Goal: Task Accomplishment & Management: Use online tool/utility

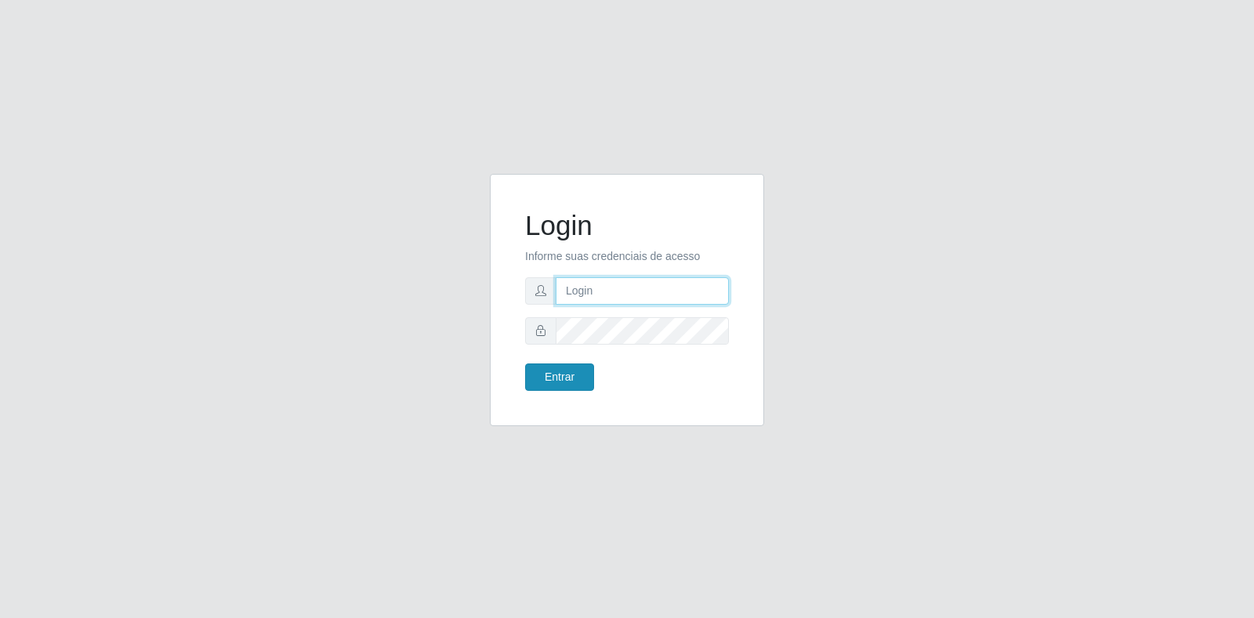
type input "[EMAIL_ADDRESS][DOMAIN_NAME]"
click at [577, 368] on button "Entrar" at bounding box center [559, 377] width 69 height 27
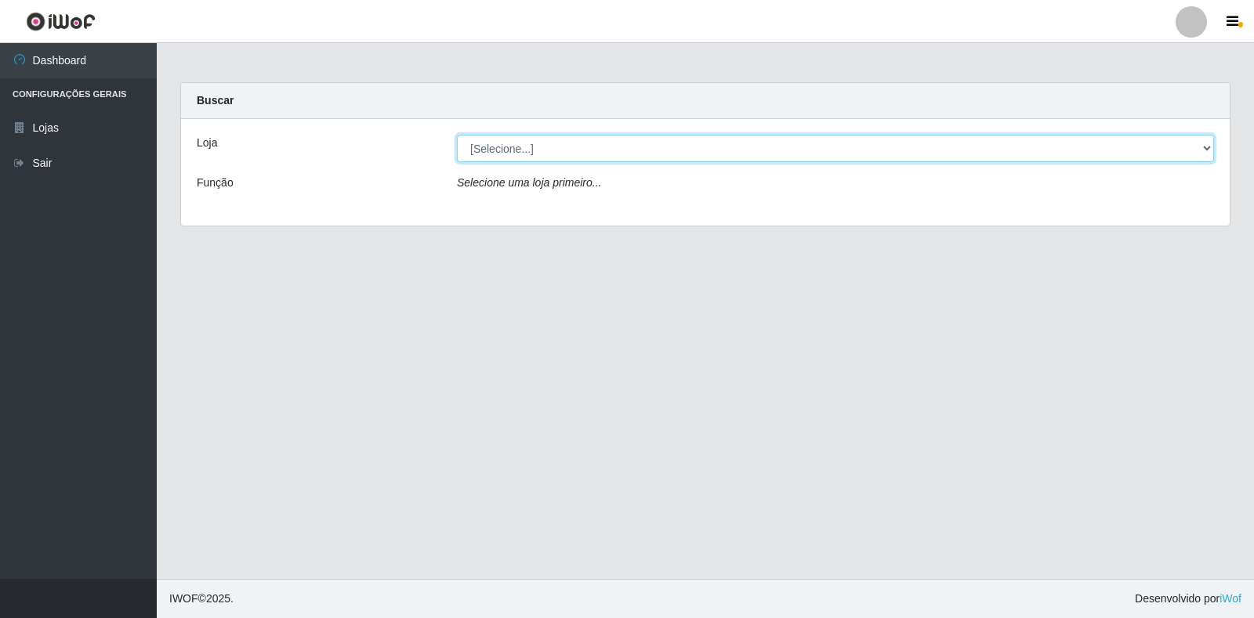
click at [559, 143] on select "[Selecione...] Atacado Vem - Loja 30 Laranjeiras Velha" at bounding box center [835, 148] width 757 height 27
select select "495"
click at [457, 135] on select "[Selecione...] Atacado Vem - Loja 30 Laranjeiras Velha" at bounding box center [835, 148] width 757 height 27
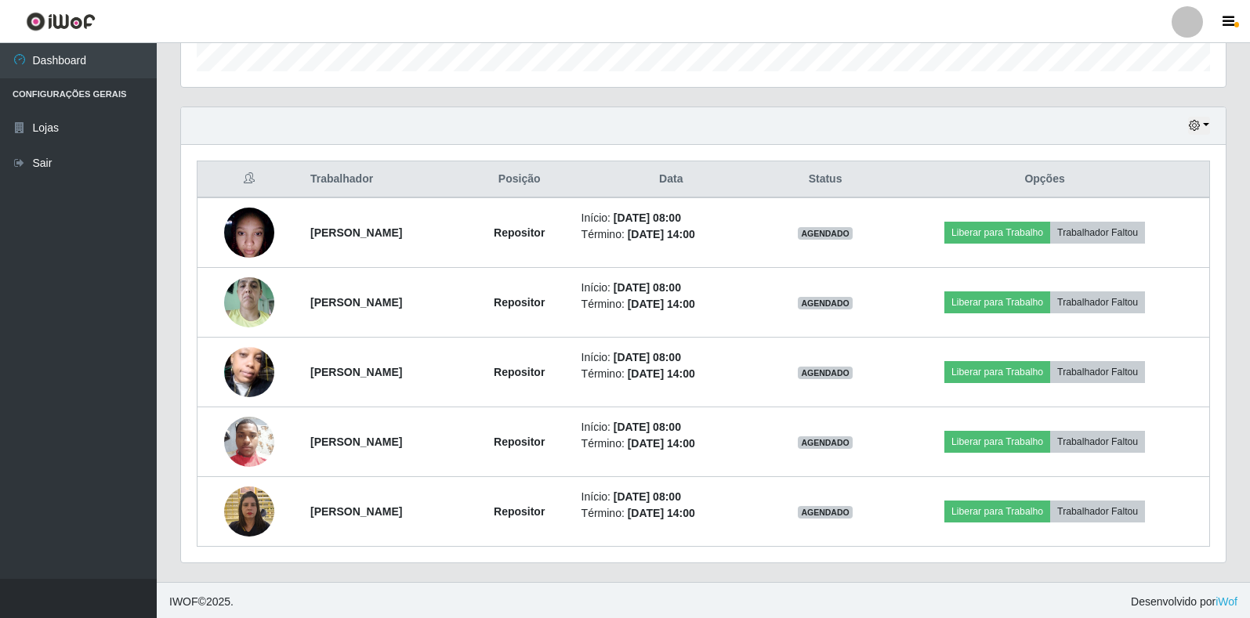
scroll to position [492, 0]
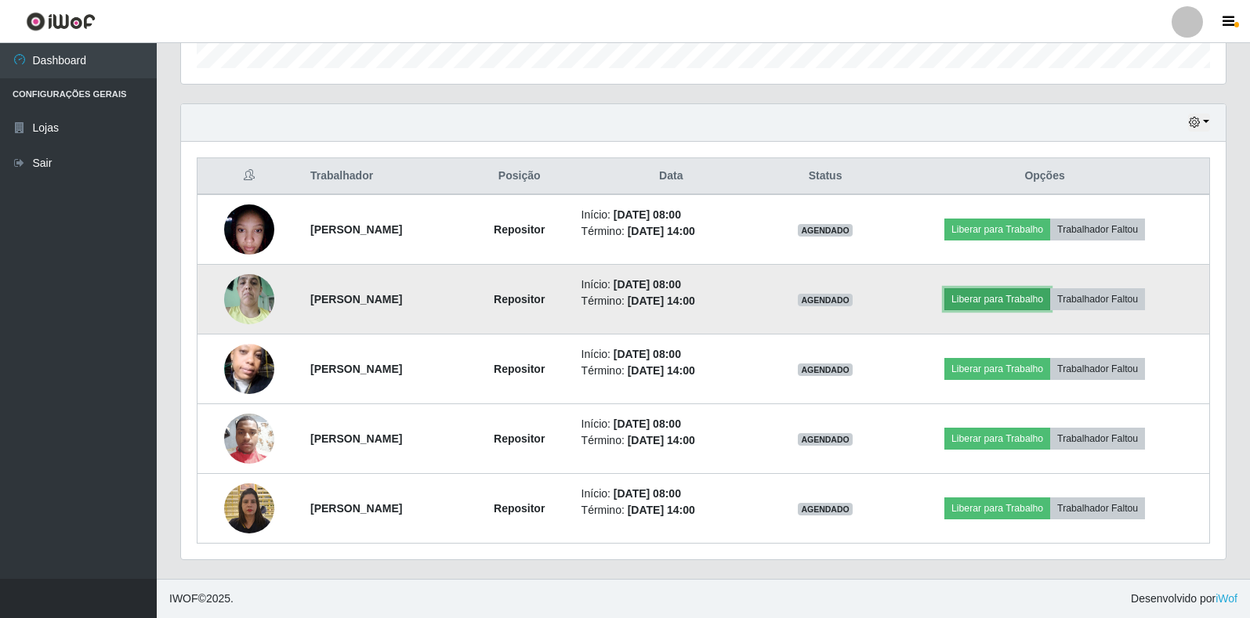
click at [1050, 299] on button "Liberar para Trabalho" at bounding box center [997, 299] width 106 height 22
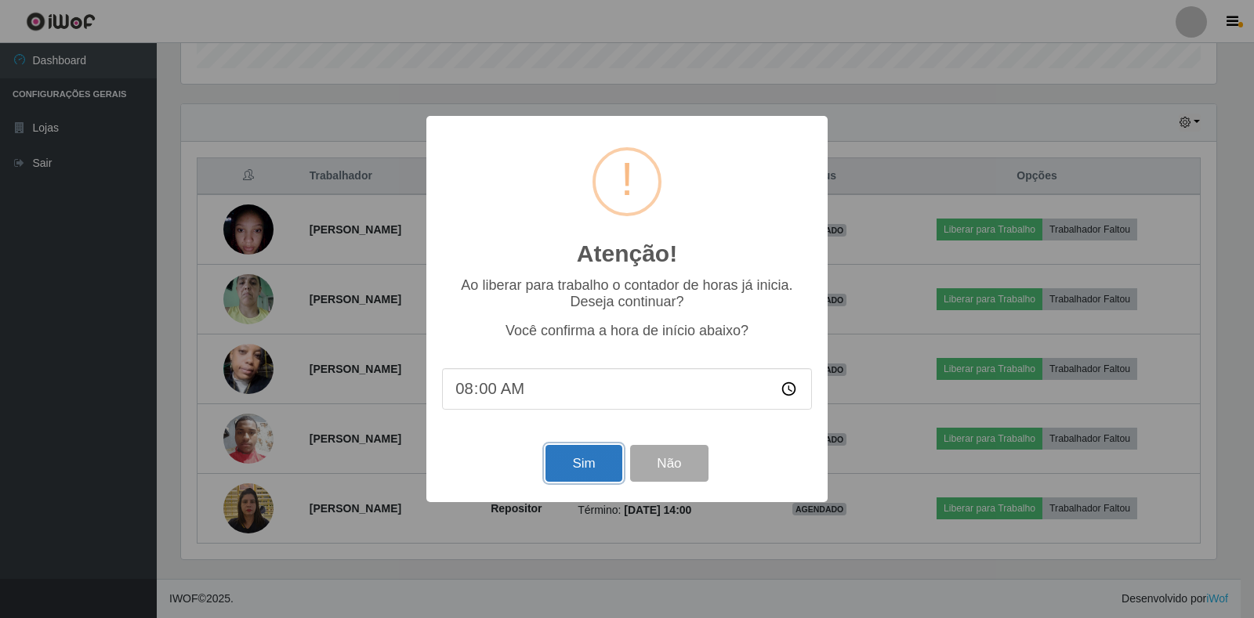
click at [595, 457] on button "Sim" at bounding box center [583, 463] width 76 height 37
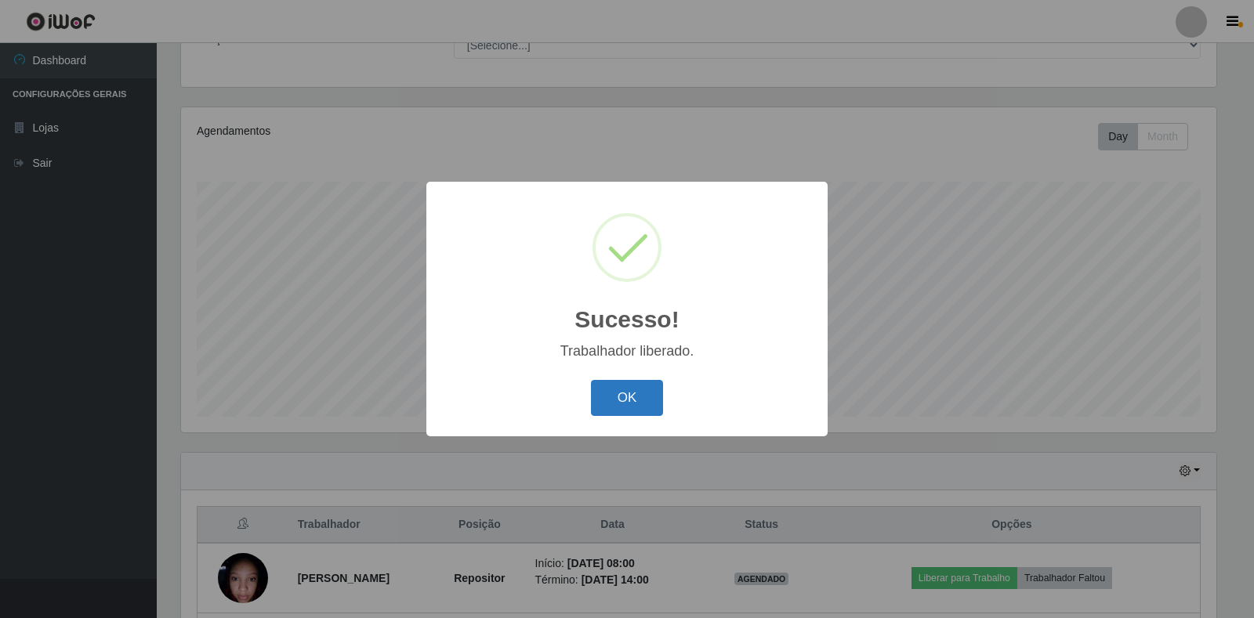
click at [644, 392] on button "OK" at bounding box center [627, 398] width 73 height 37
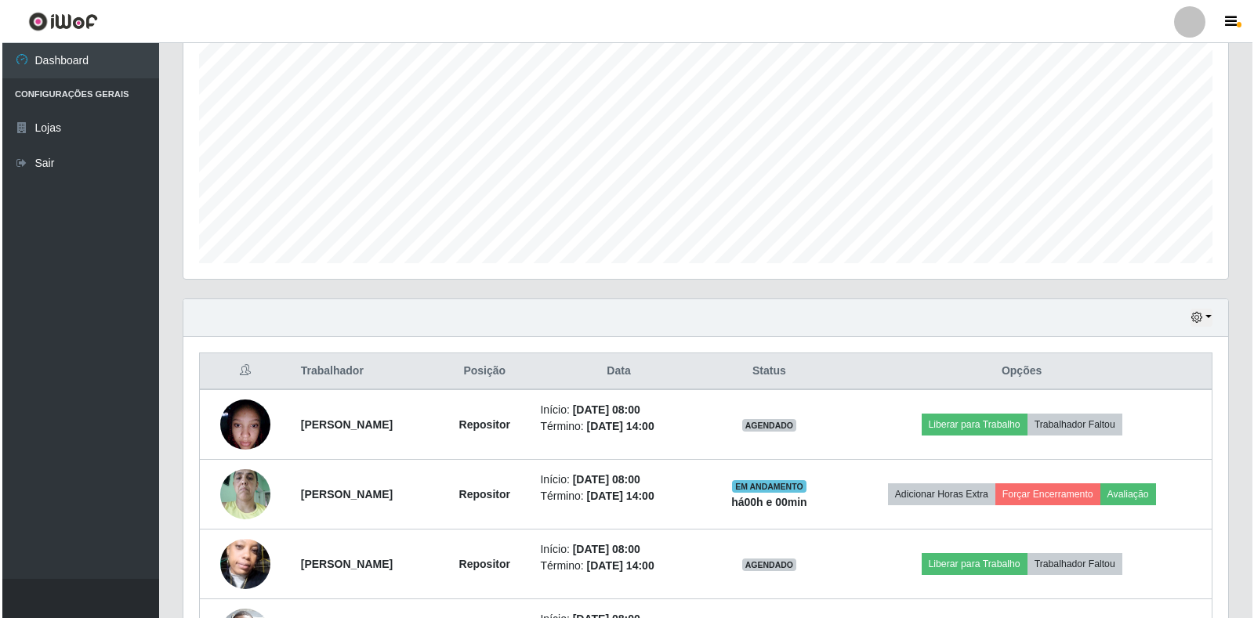
scroll to position [379, 0]
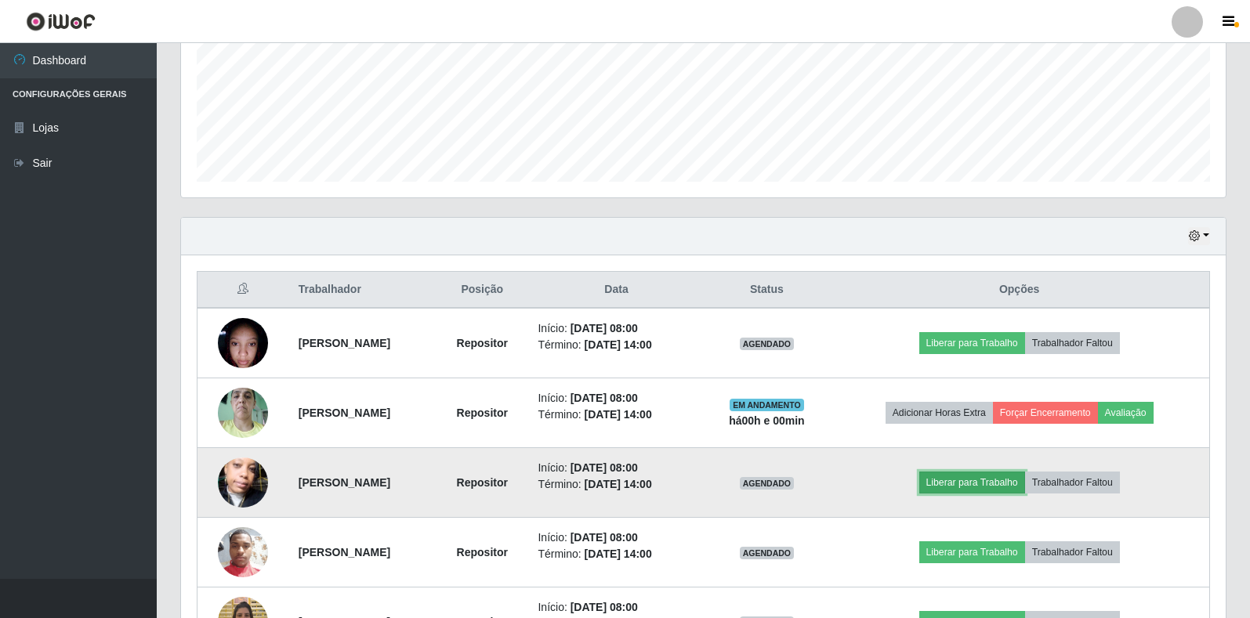
click at [955, 480] on button "Liberar para Trabalho" at bounding box center [972, 483] width 106 height 22
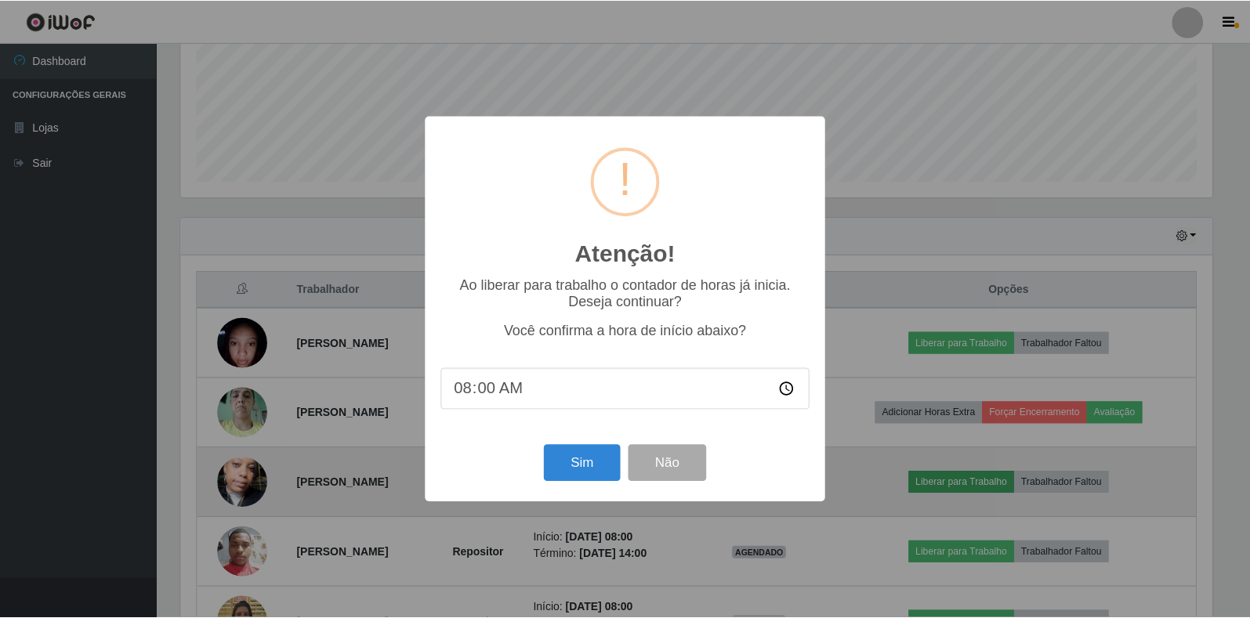
scroll to position [325, 1035]
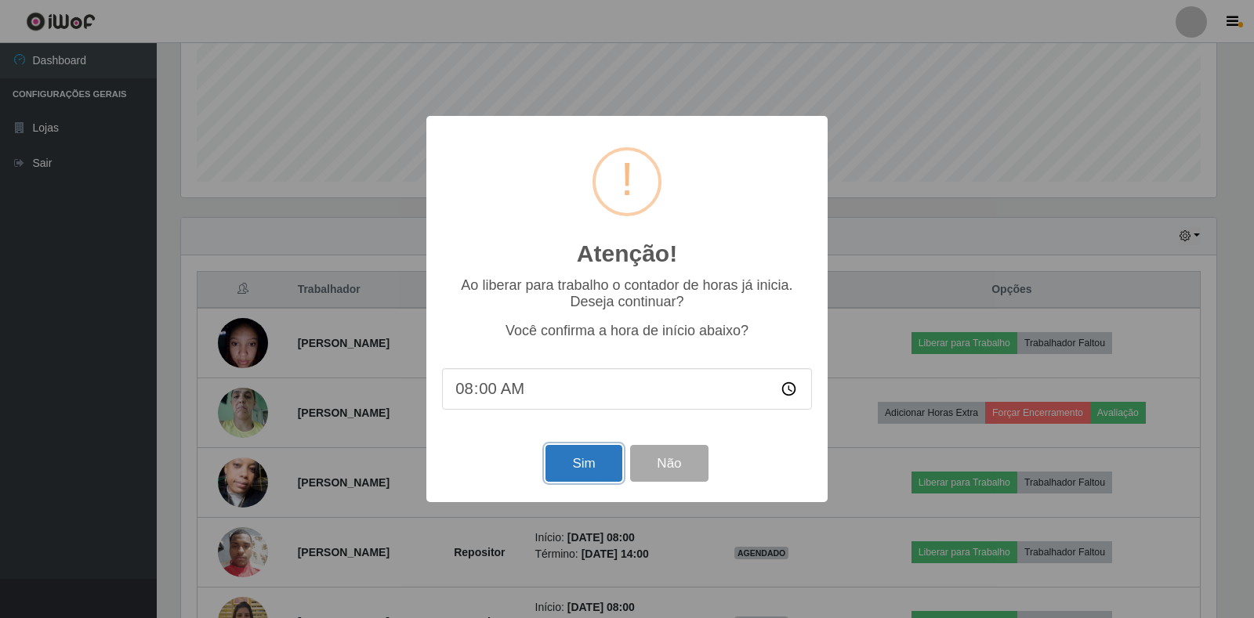
click at [571, 454] on button "Sim" at bounding box center [583, 463] width 76 height 37
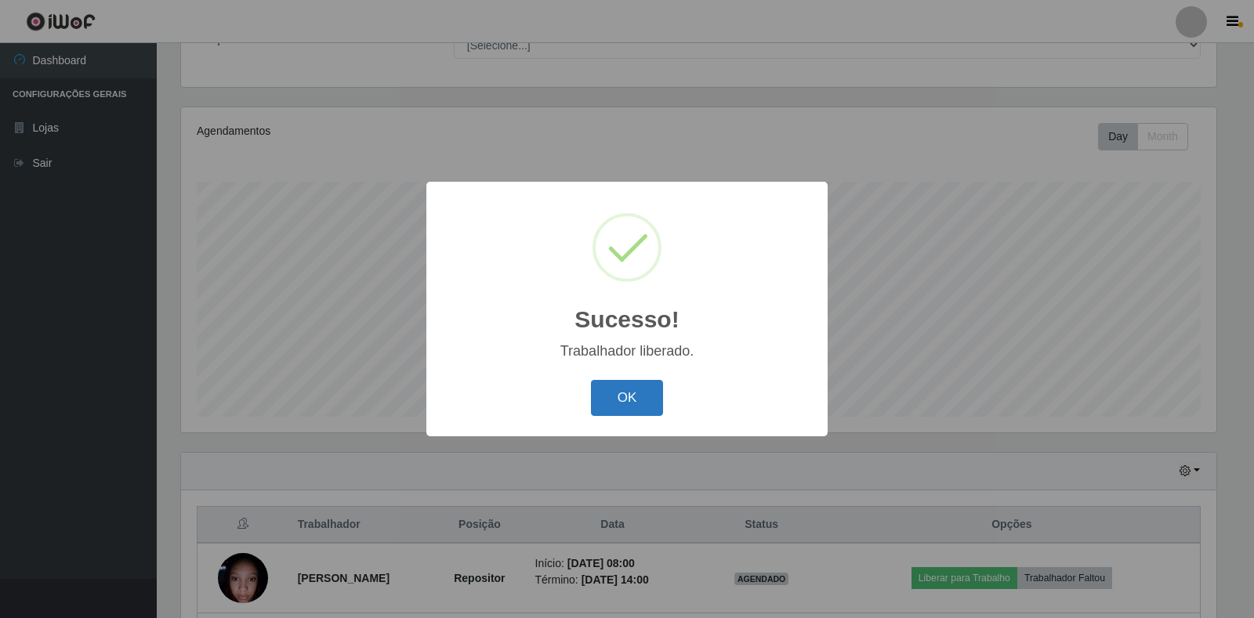
click at [625, 397] on button "OK" at bounding box center [627, 398] width 73 height 37
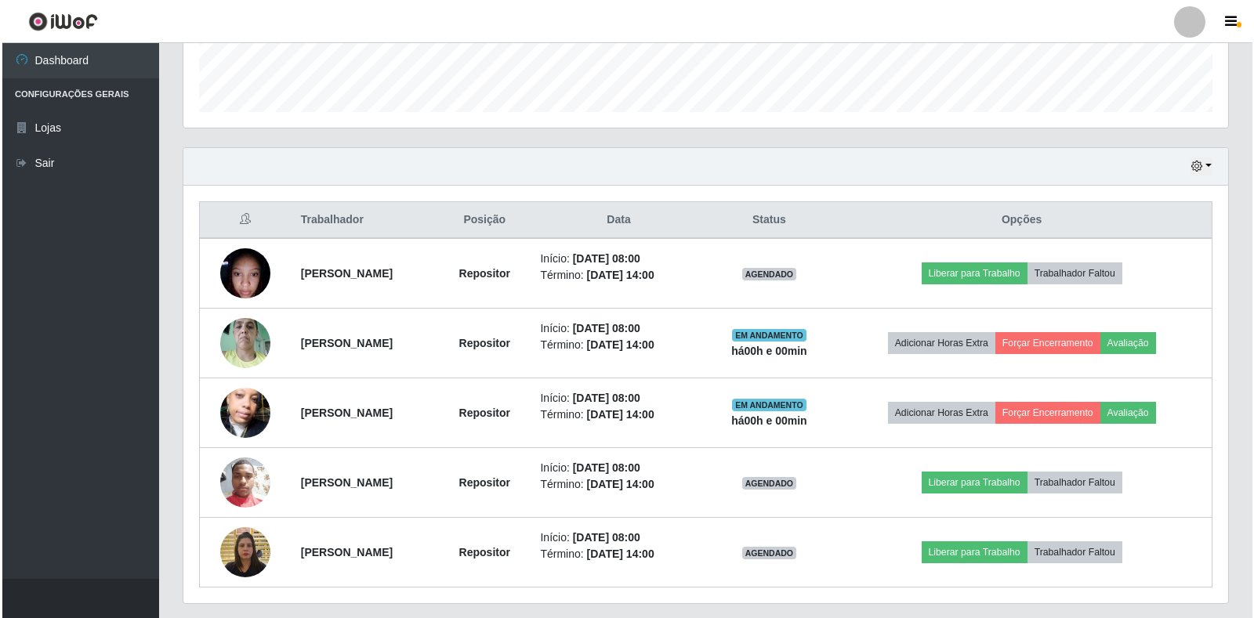
scroll to position [457, 0]
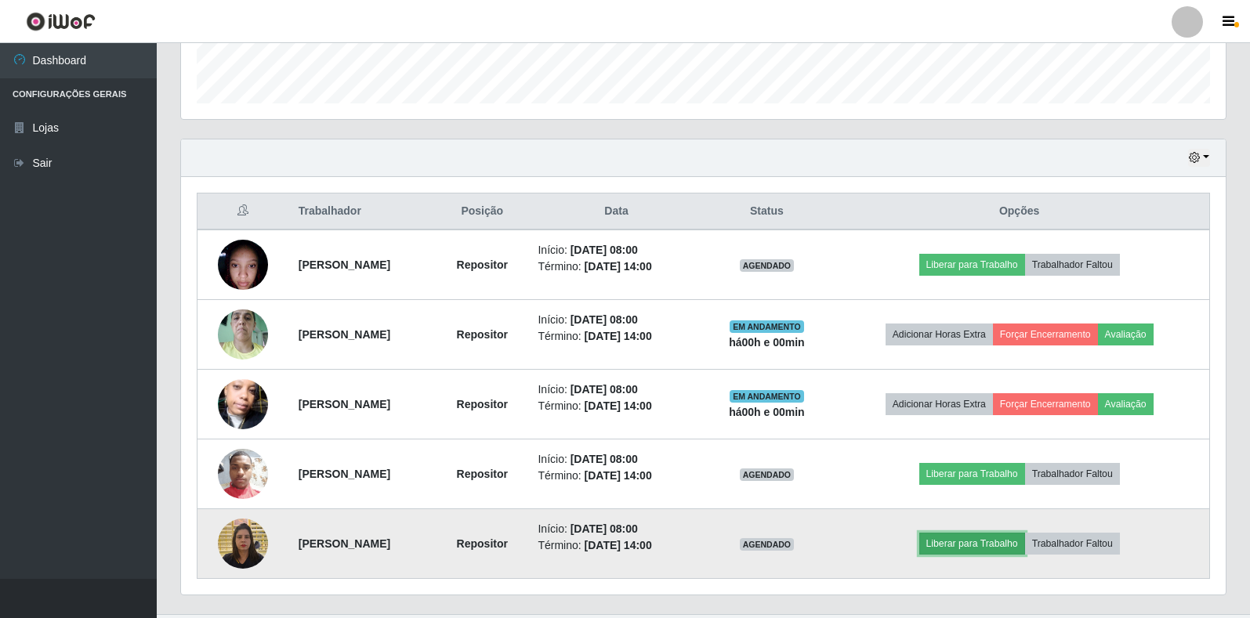
click at [982, 549] on button "Liberar para Trabalho" at bounding box center [972, 544] width 106 height 22
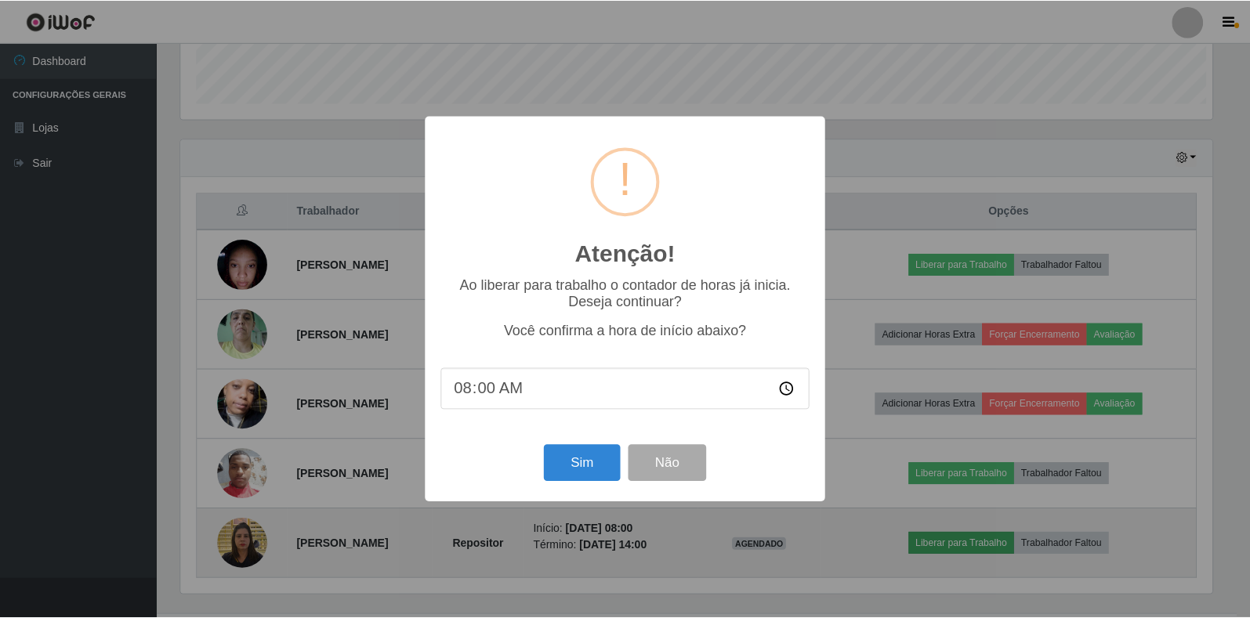
scroll to position [325, 1035]
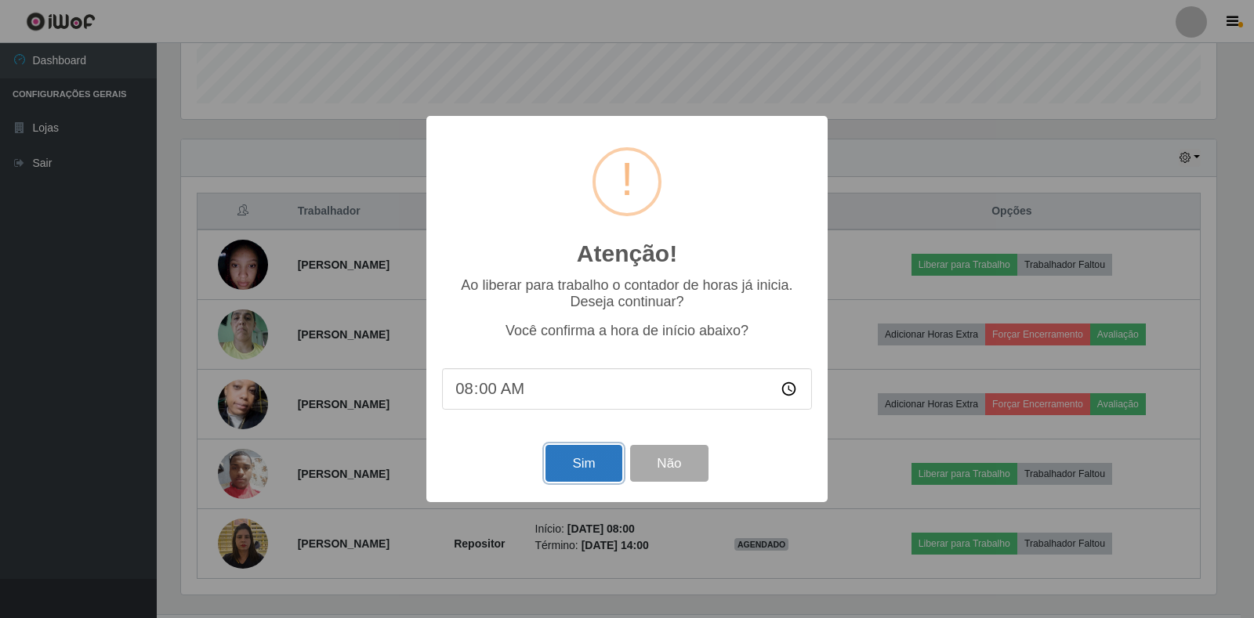
click at [582, 473] on button "Sim" at bounding box center [583, 463] width 76 height 37
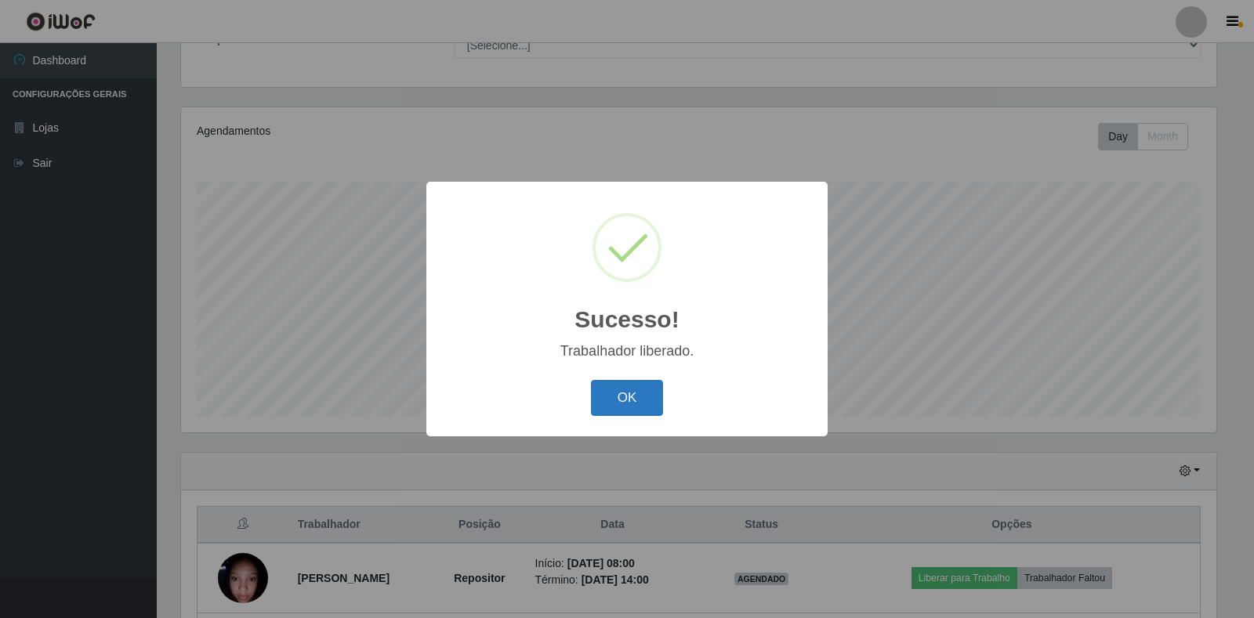
click at [616, 393] on button "OK" at bounding box center [627, 398] width 73 height 37
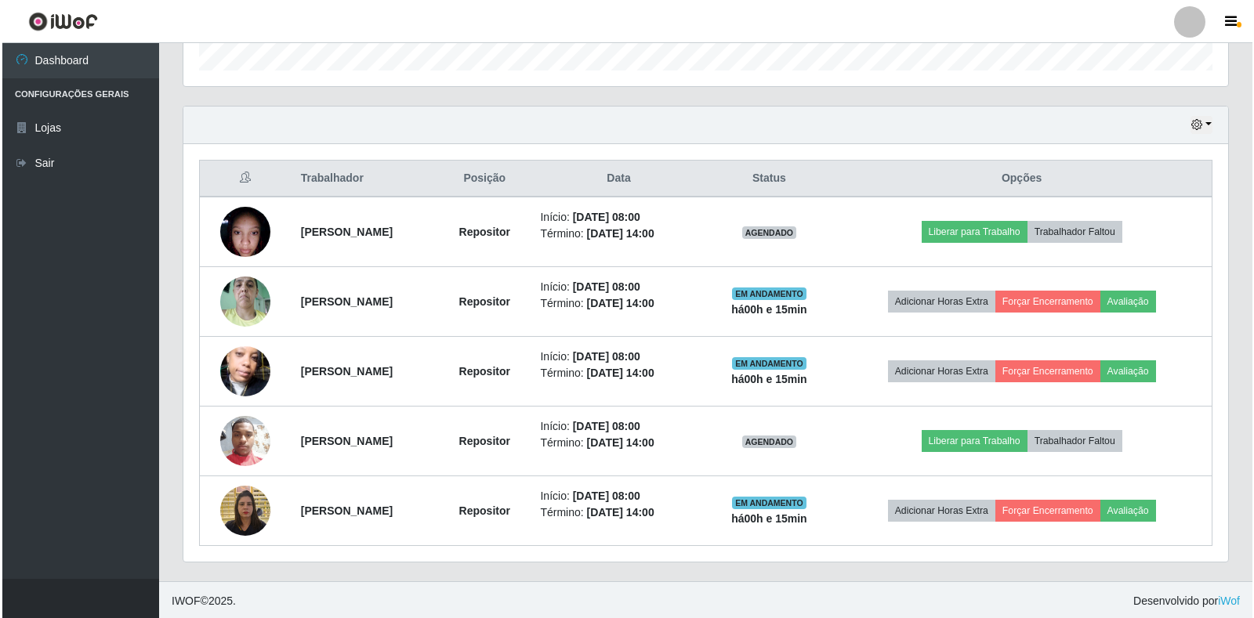
scroll to position [492, 0]
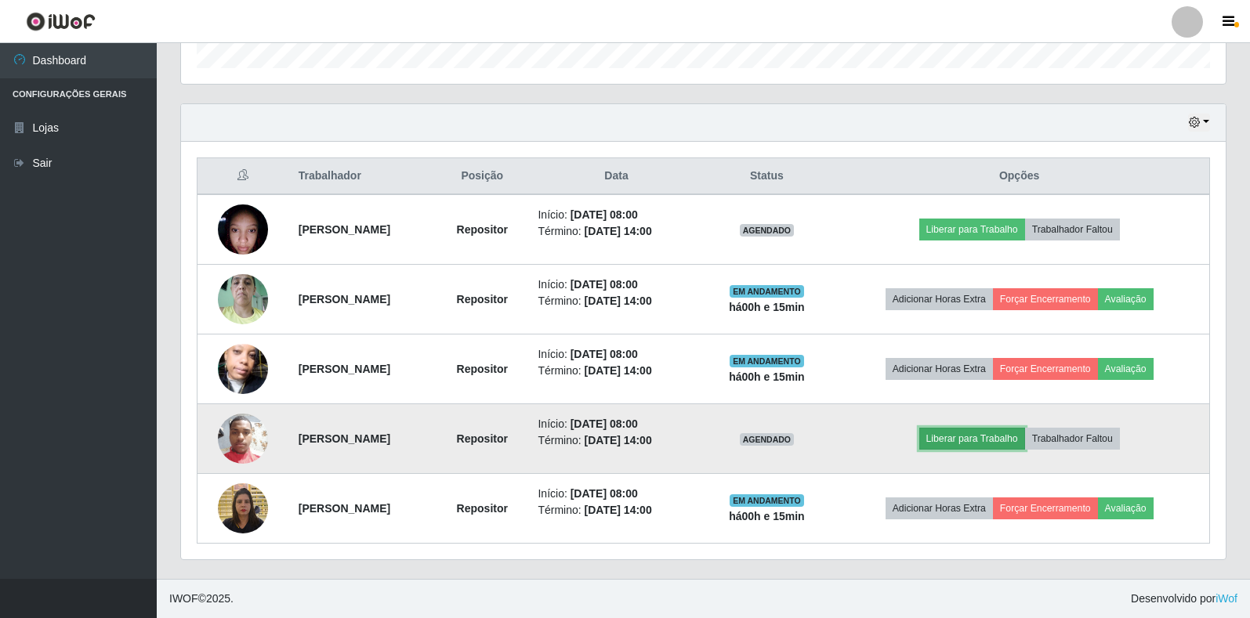
click at [995, 437] on button "Liberar para Trabalho" at bounding box center [972, 439] width 106 height 22
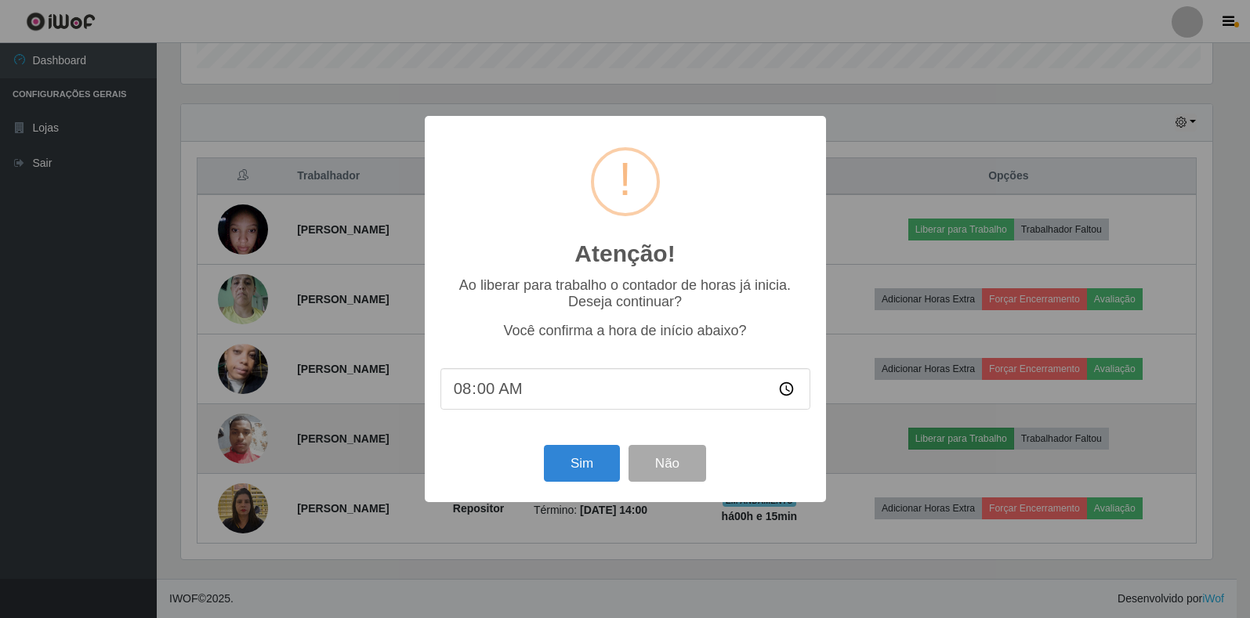
scroll to position [325, 1035]
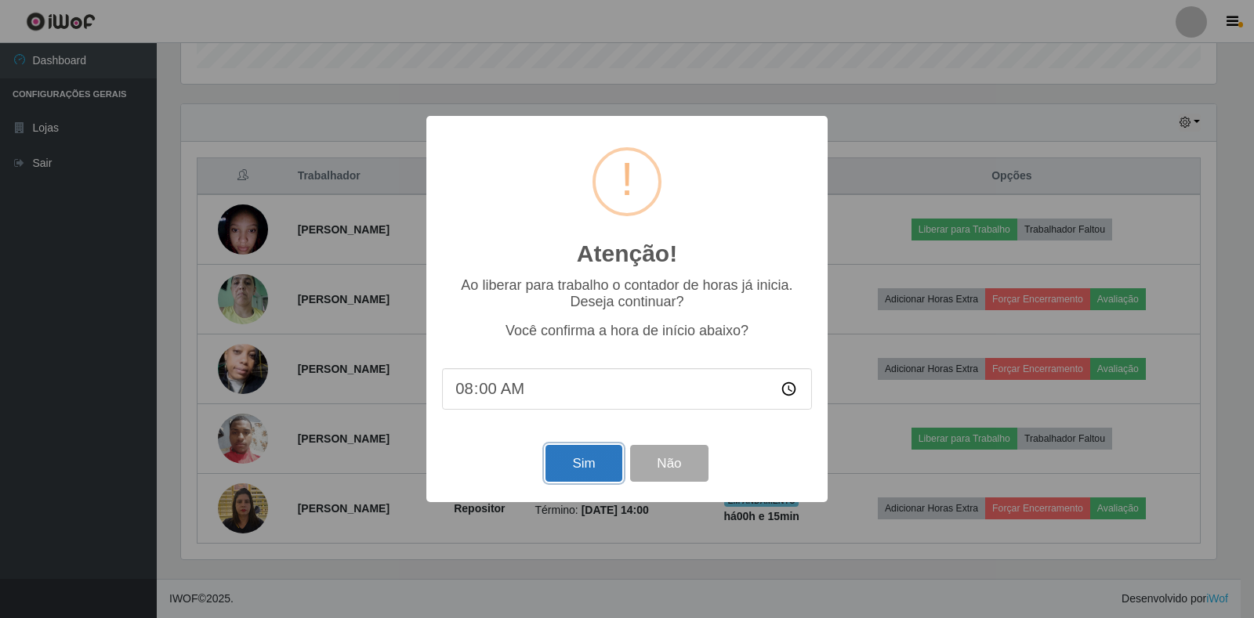
click at [587, 469] on button "Sim" at bounding box center [583, 463] width 76 height 37
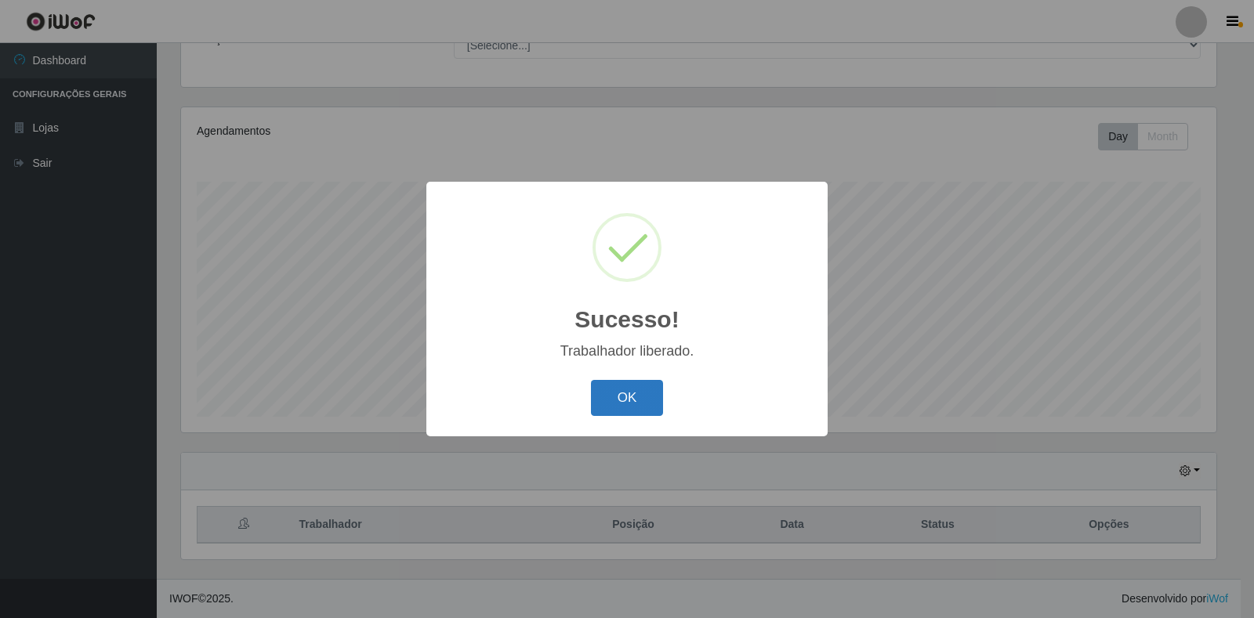
click at [647, 400] on button "OK" at bounding box center [627, 398] width 73 height 37
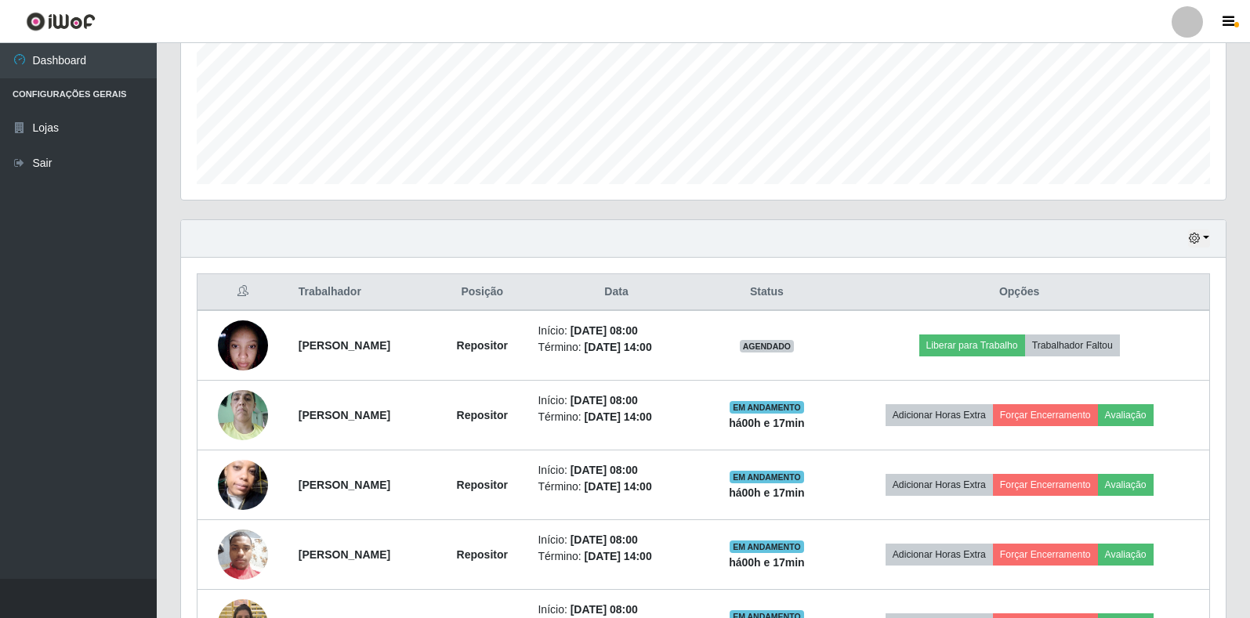
scroll to position [379, 0]
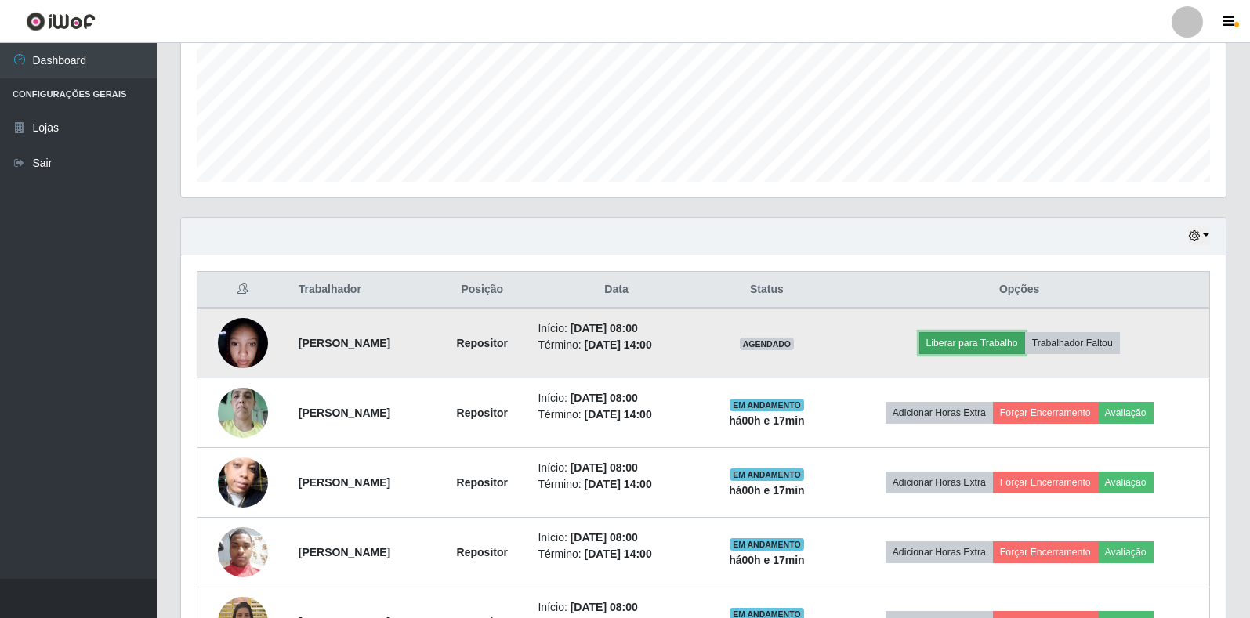
click at [962, 342] on button "Liberar para Trabalho" at bounding box center [972, 343] width 106 height 22
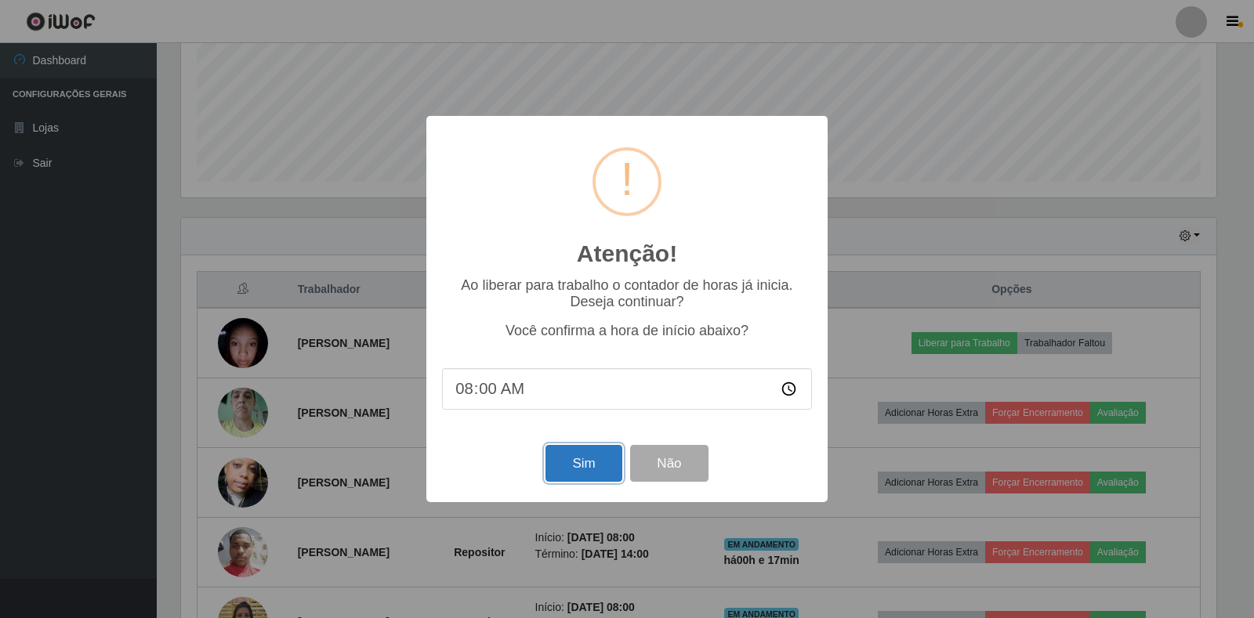
click at [561, 474] on button "Sim" at bounding box center [583, 463] width 76 height 37
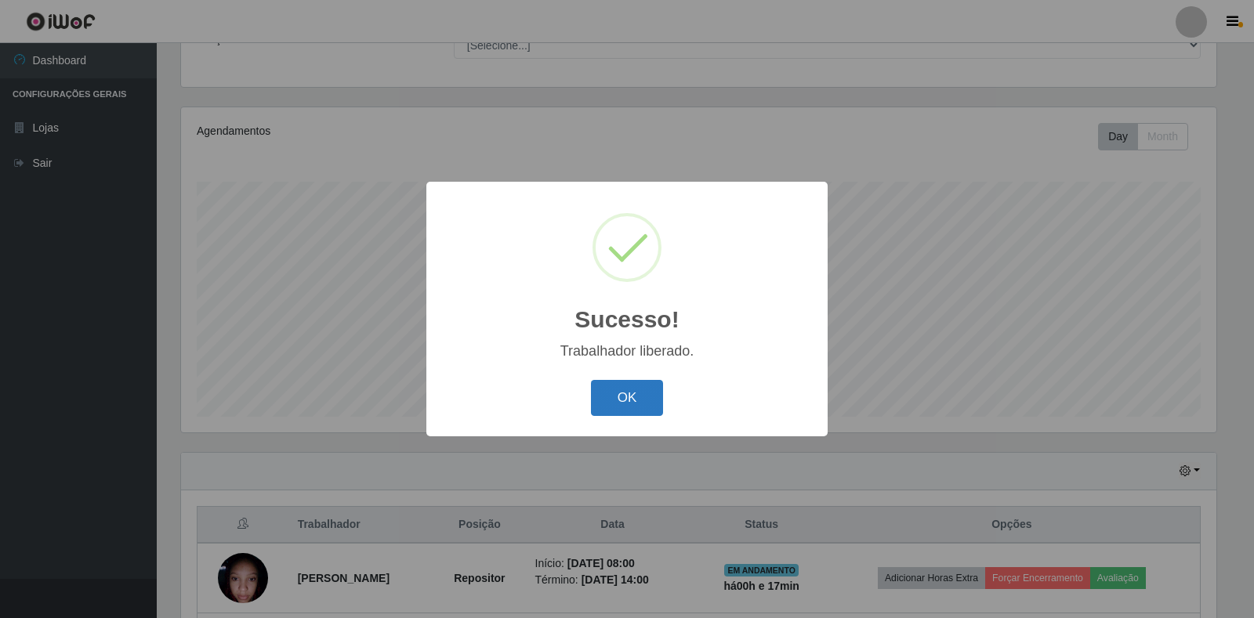
click at [637, 393] on button "OK" at bounding box center [627, 398] width 73 height 37
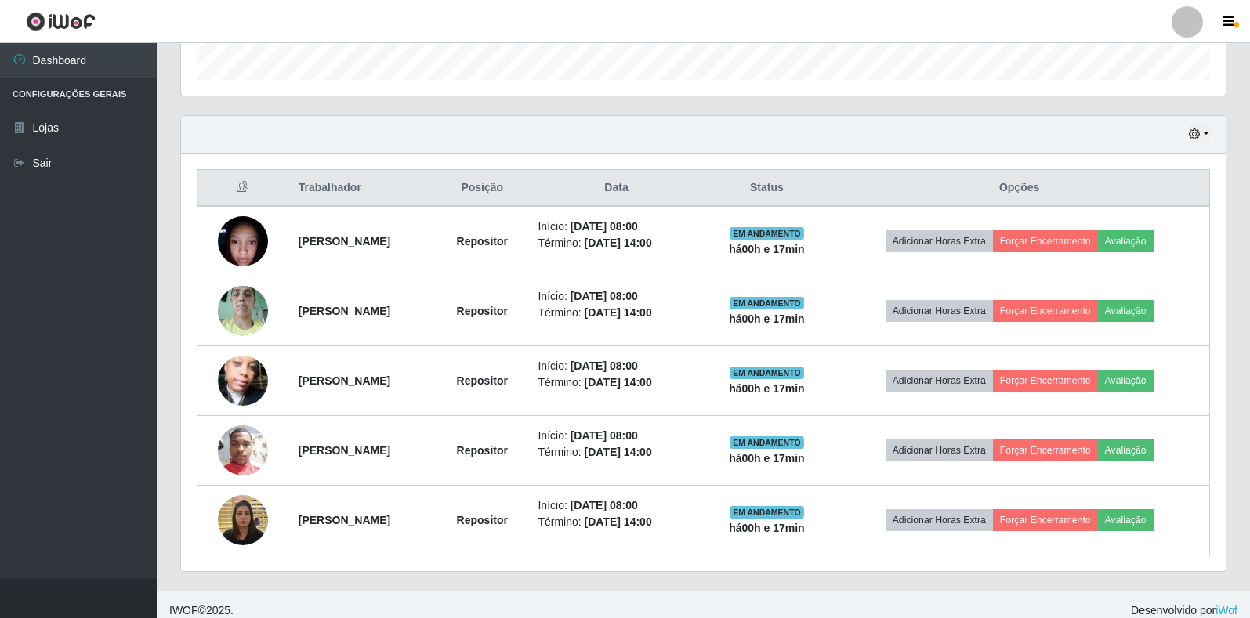
scroll to position [492, 0]
